Goal: Task Accomplishment & Management: Manage account settings

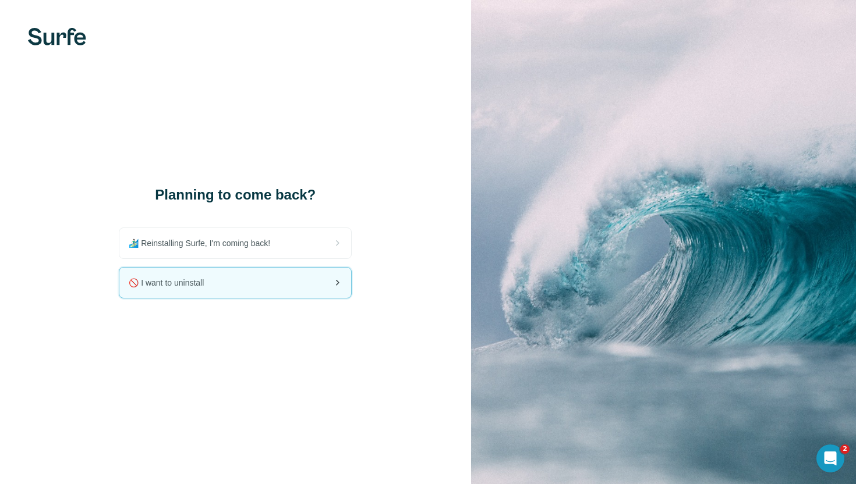
click at [328, 282] on div "🚫 I want to uninstall" at bounding box center [235, 283] width 232 height 30
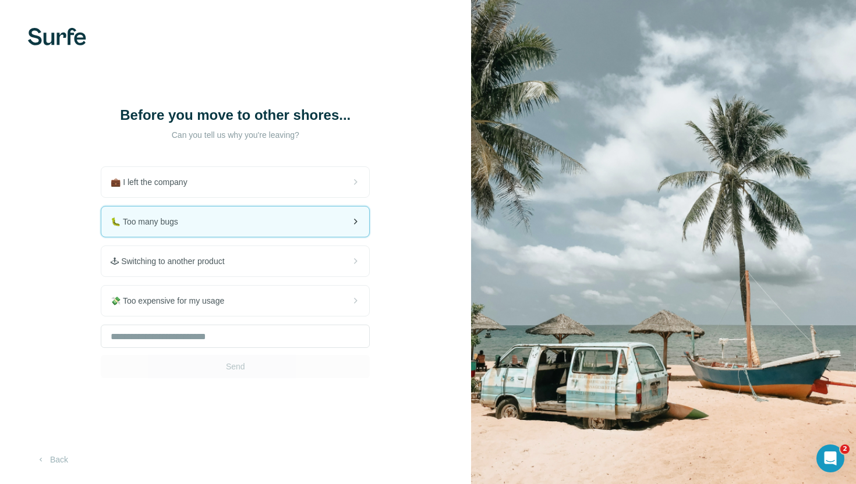
click at [256, 221] on div "🐛 Too many bugs" at bounding box center [235, 222] width 268 height 30
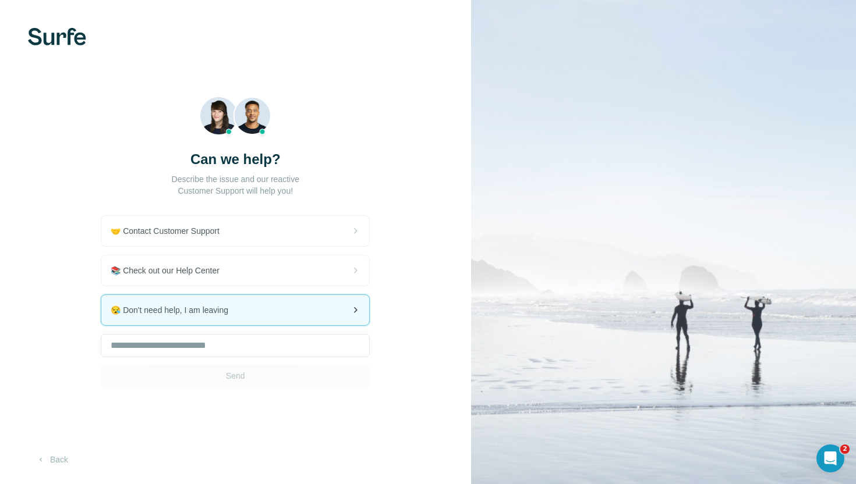
click at [235, 307] on span "😪 Don't need help, I am leaving" at bounding box center [174, 311] width 127 height 12
